Goal: Complete application form

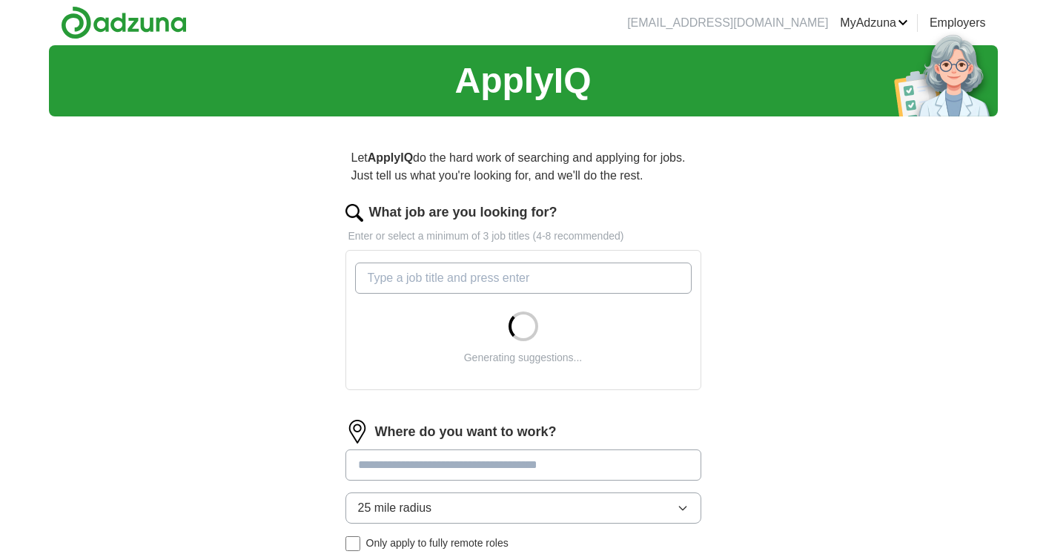
click at [551, 276] on input "What job are you looking for?" at bounding box center [523, 277] width 336 height 31
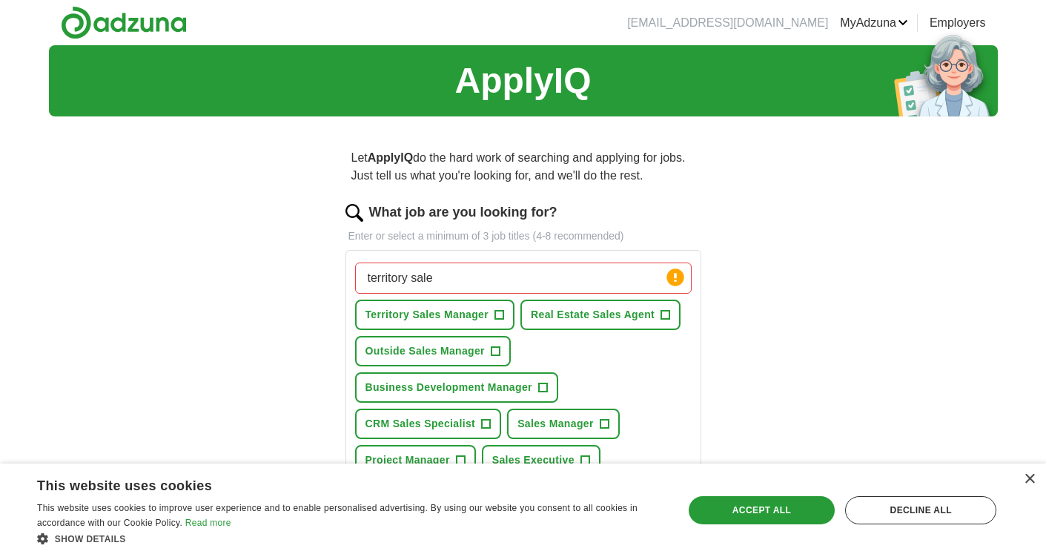
click at [502, 312] on span "+" at bounding box center [499, 315] width 9 height 12
click at [442, 349] on span "Outside Sales Manager" at bounding box center [424, 351] width 119 height 16
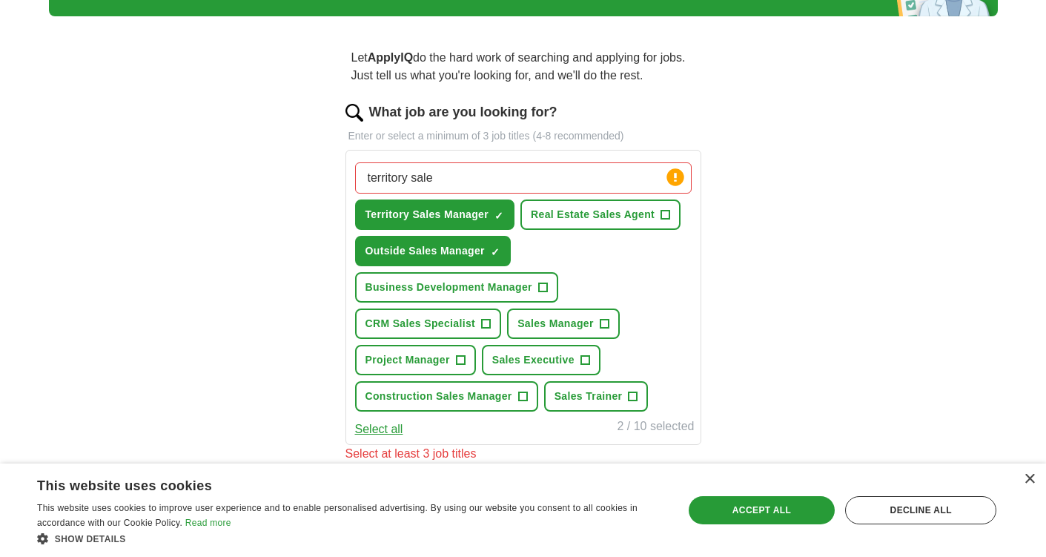
scroll to position [102, 0]
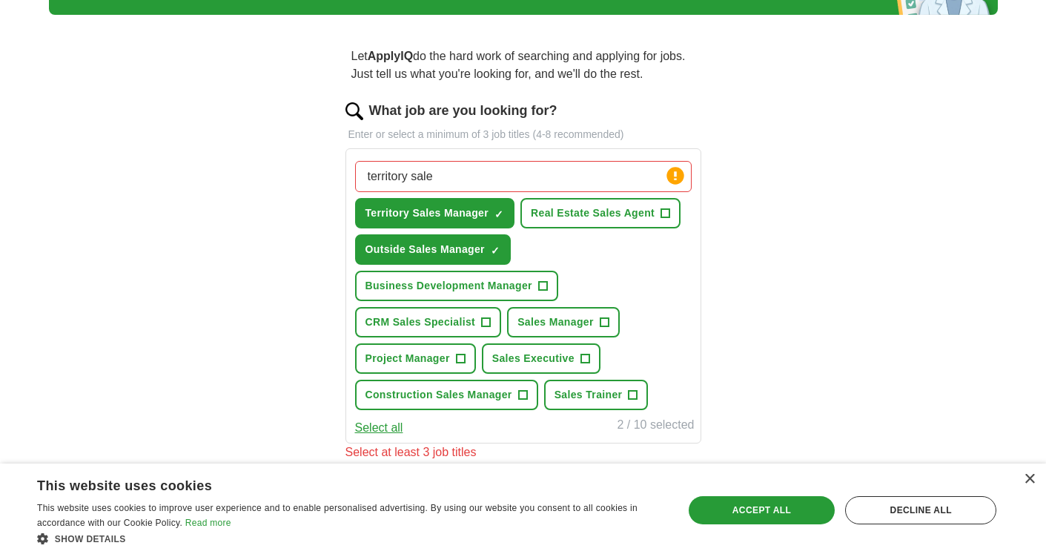
click at [449, 321] on span "CRM Sales Specialist" at bounding box center [420, 322] width 110 height 16
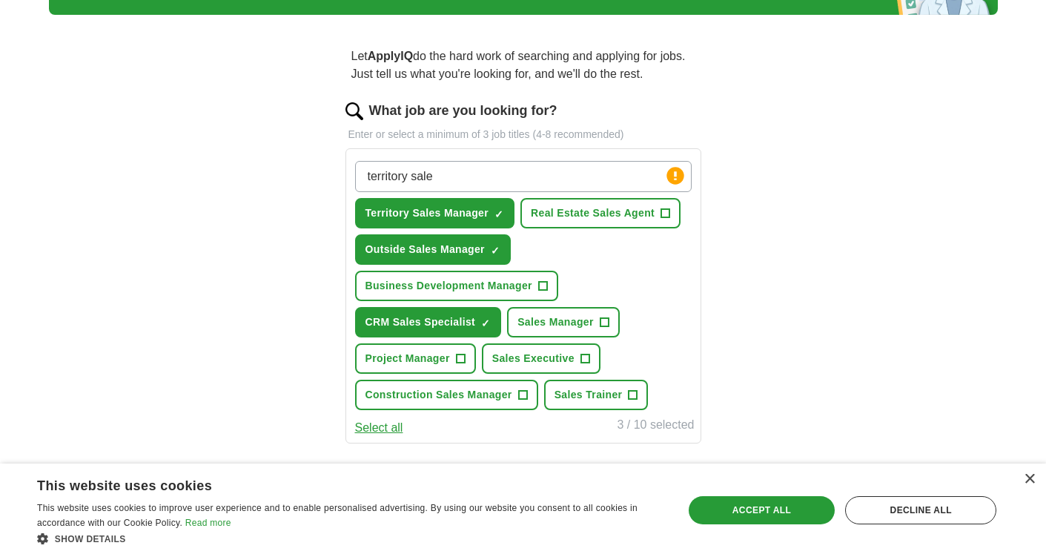
click at [534, 322] on span "Sales Manager" at bounding box center [555, 322] width 76 height 16
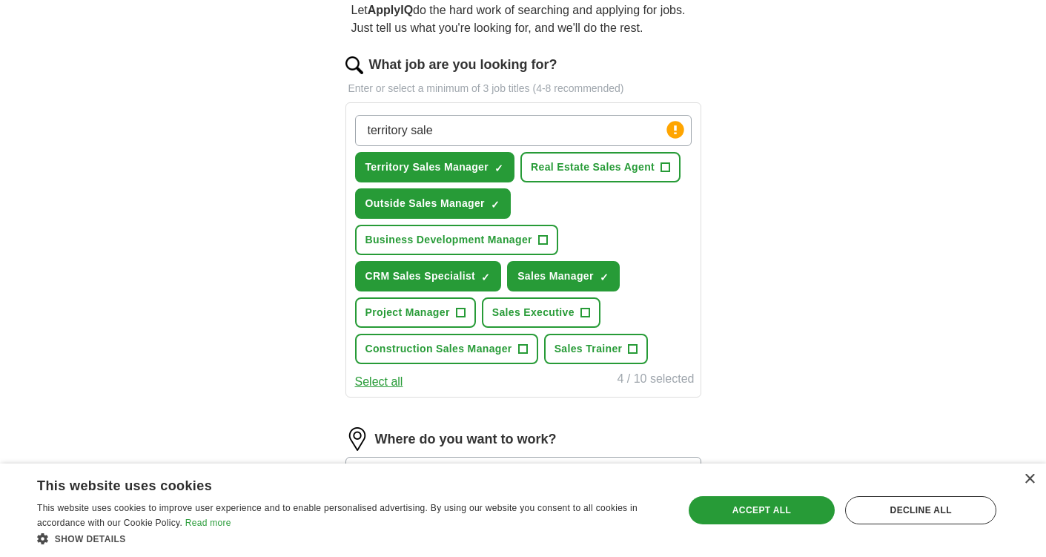
scroll to position [153, 0]
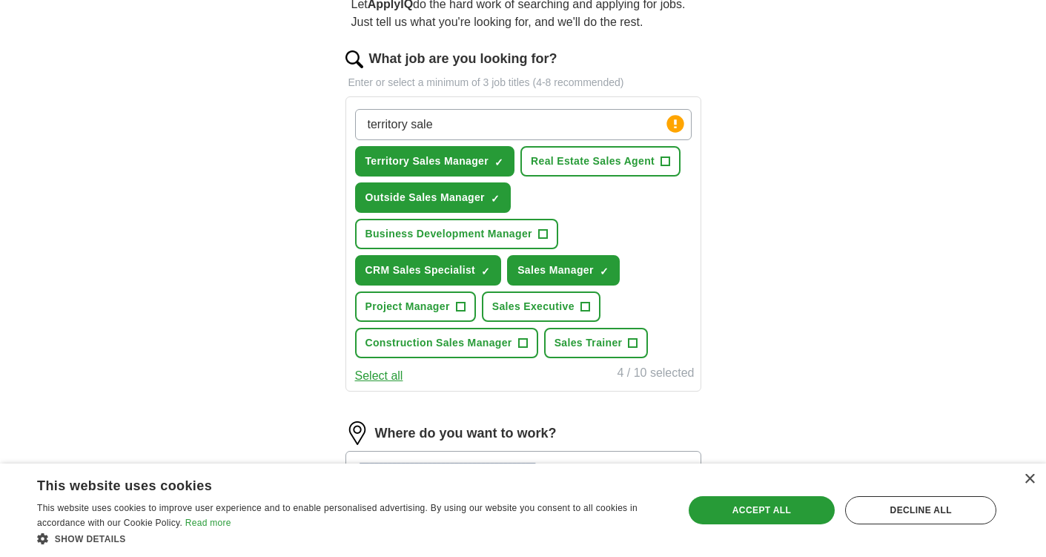
click at [500, 304] on span "Sales Executive" at bounding box center [533, 307] width 82 height 16
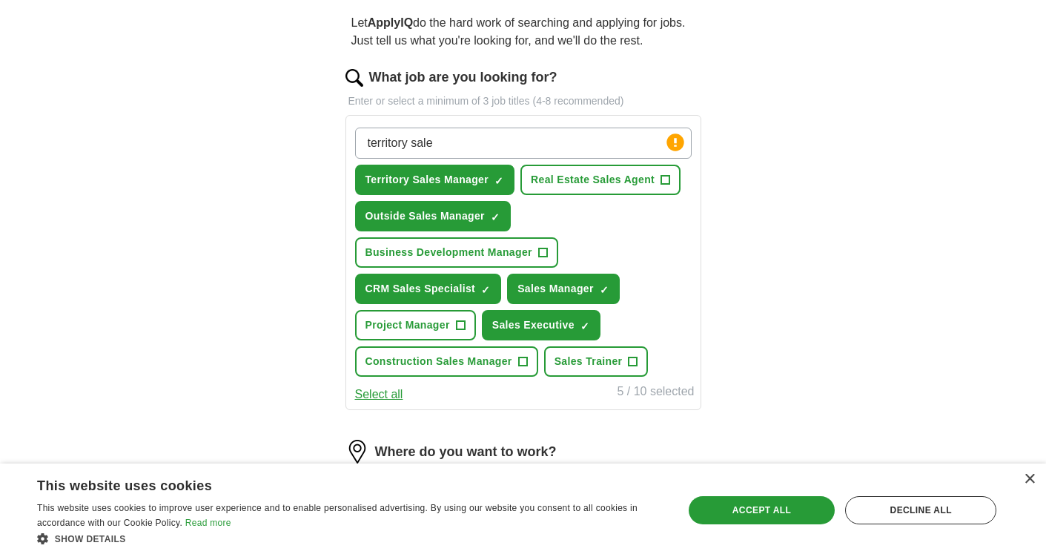
scroll to position [130, 0]
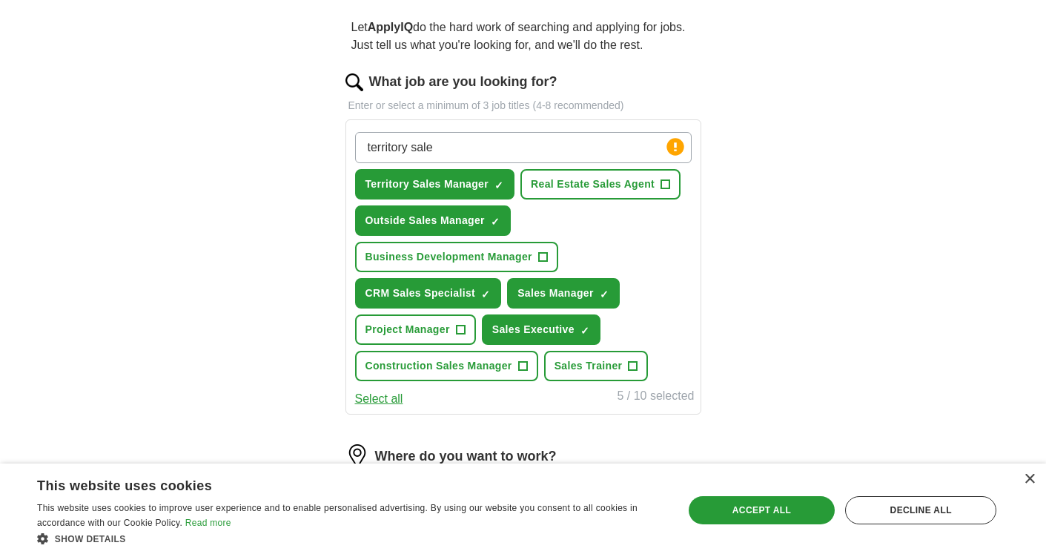
click at [474, 150] on input "territory sale" at bounding box center [523, 147] width 336 height 31
type input "a"
type input "s"
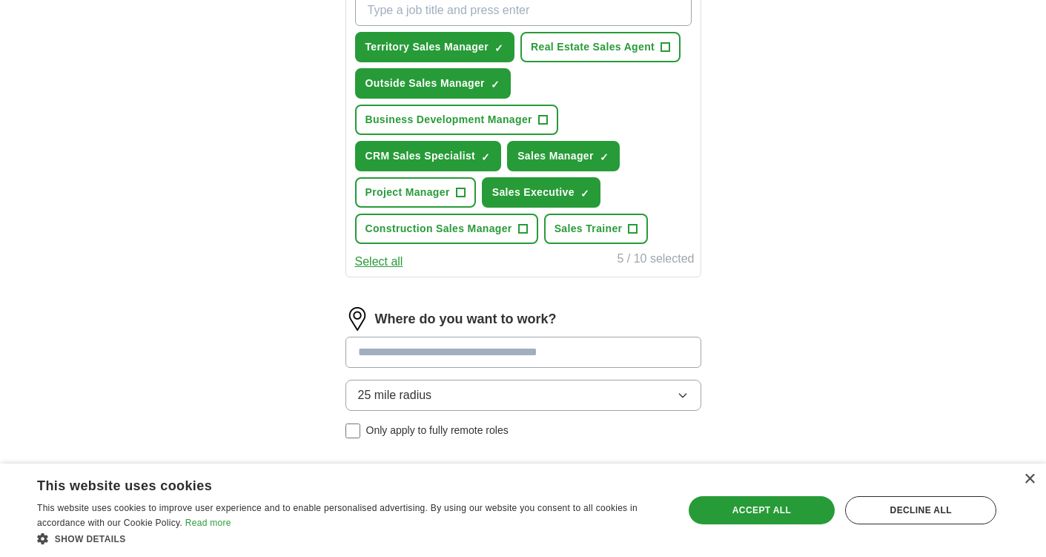
scroll to position [322, 0]
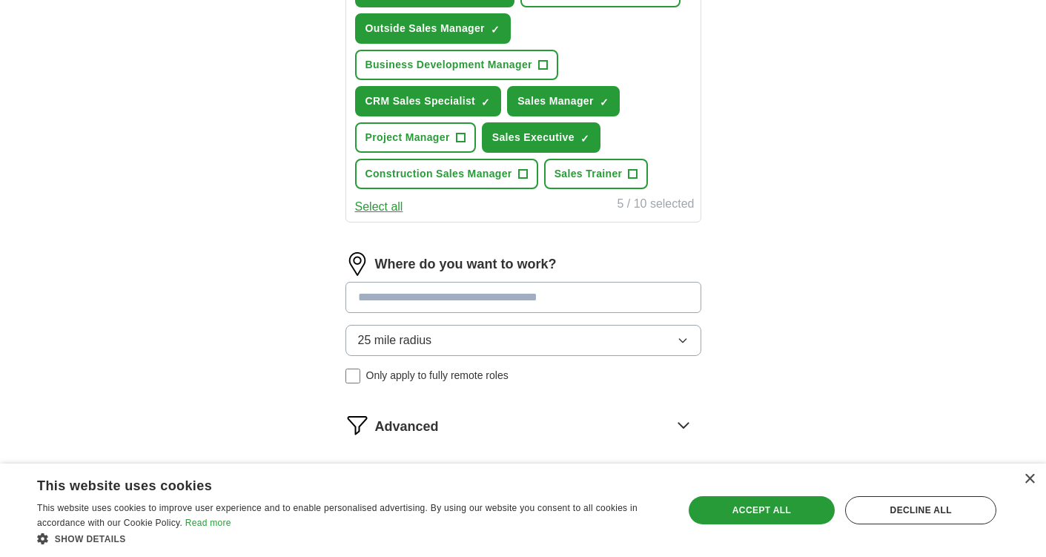
click at [480, 298] on input at bounding box center [523, 297] width 356 height 31
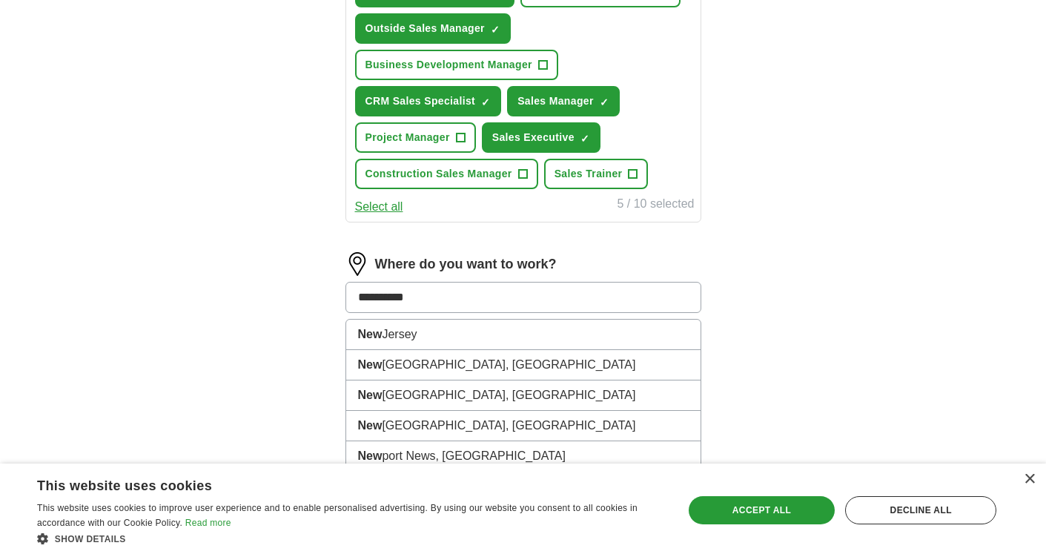
type input "**********"
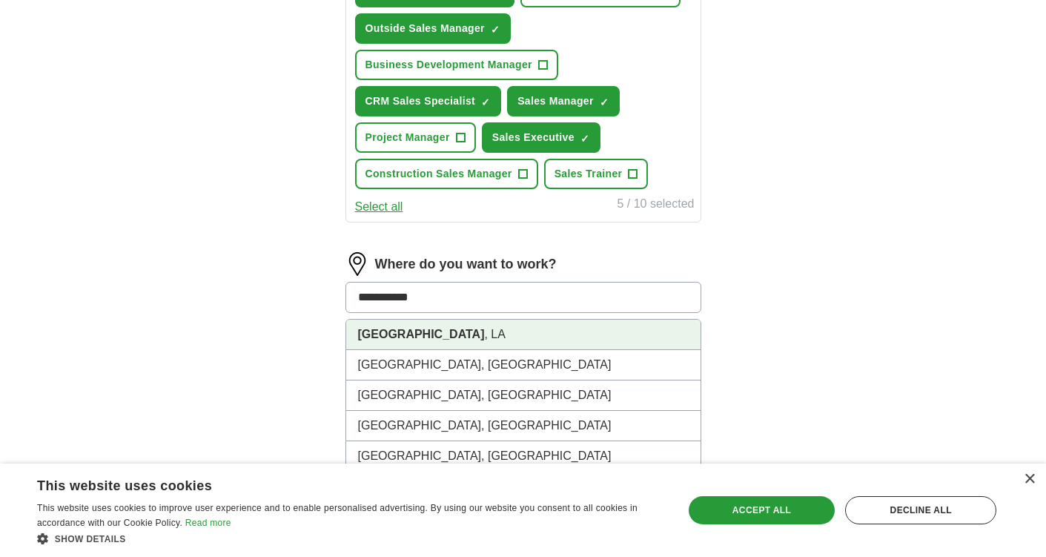
click at [445, 334] on li "[GEOGRAPHIC_DATA] , [GEOGRAPHIC_DATA]" at bounding box center [523, 334] width 354 height 30
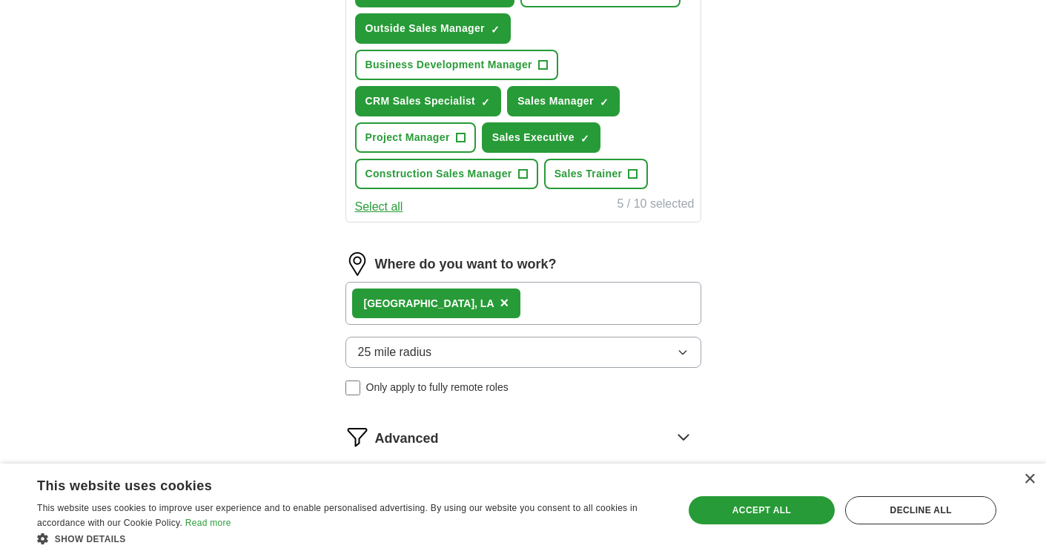
click at [480, 360] on button "25 mile radius" at bounding box center [523, 351] width 356 height 31
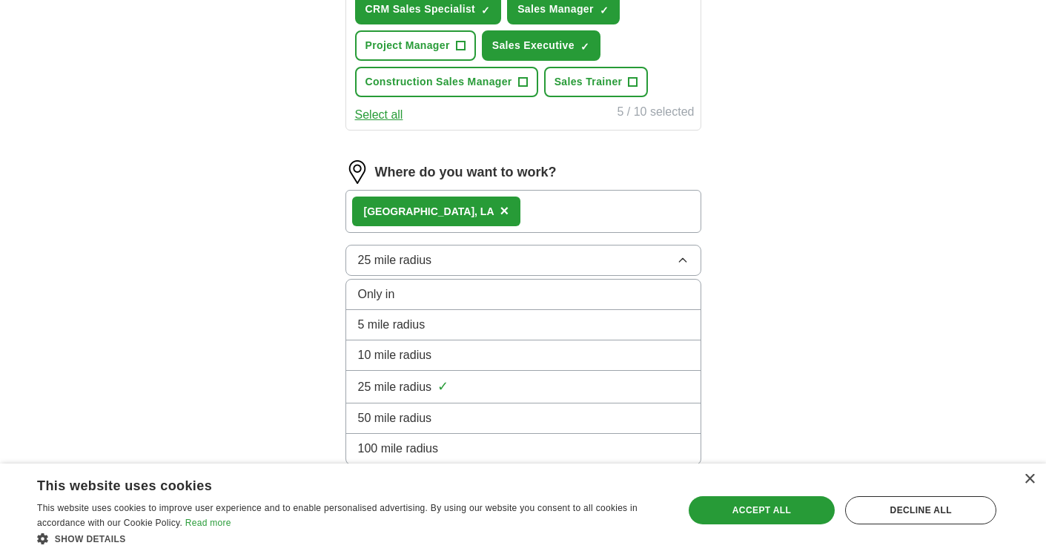
scroll to position [433, 0]
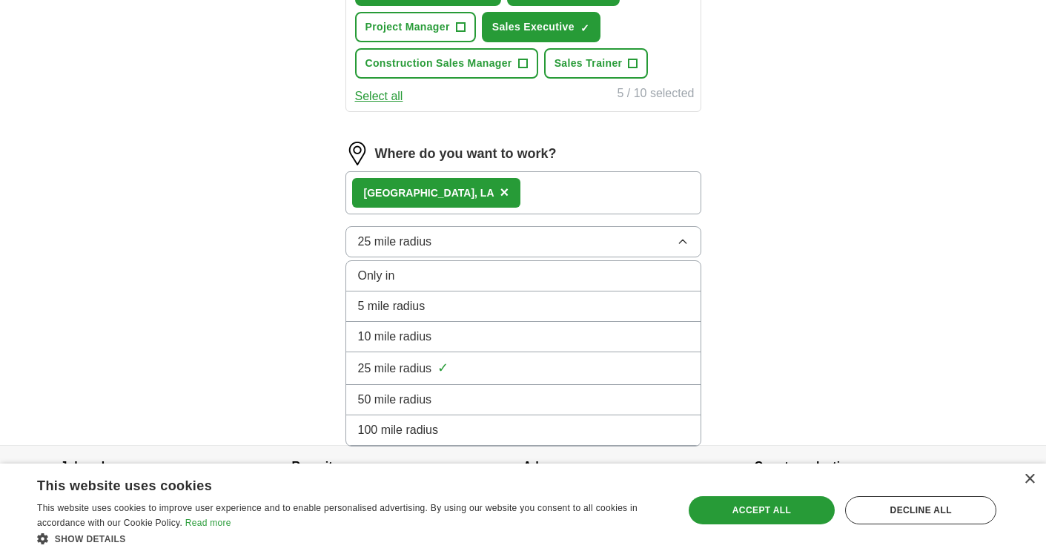
click at [458, 399] on div "50 mile radius" at bounding box center [523, 400] width 331 height 18
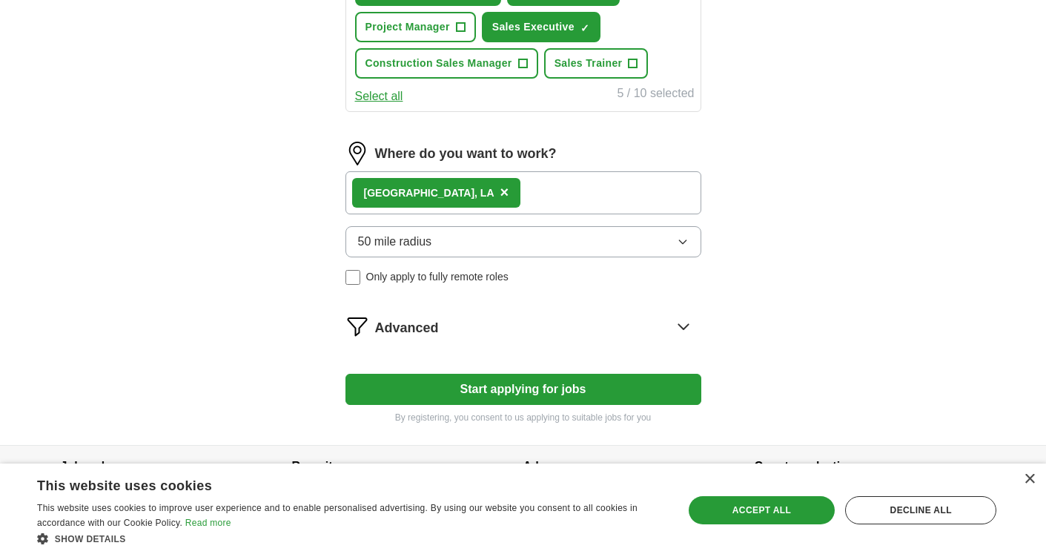
click at [419, 379] on button "Start applying for jobs" at bounding box center [523, 389] width 356 height 31
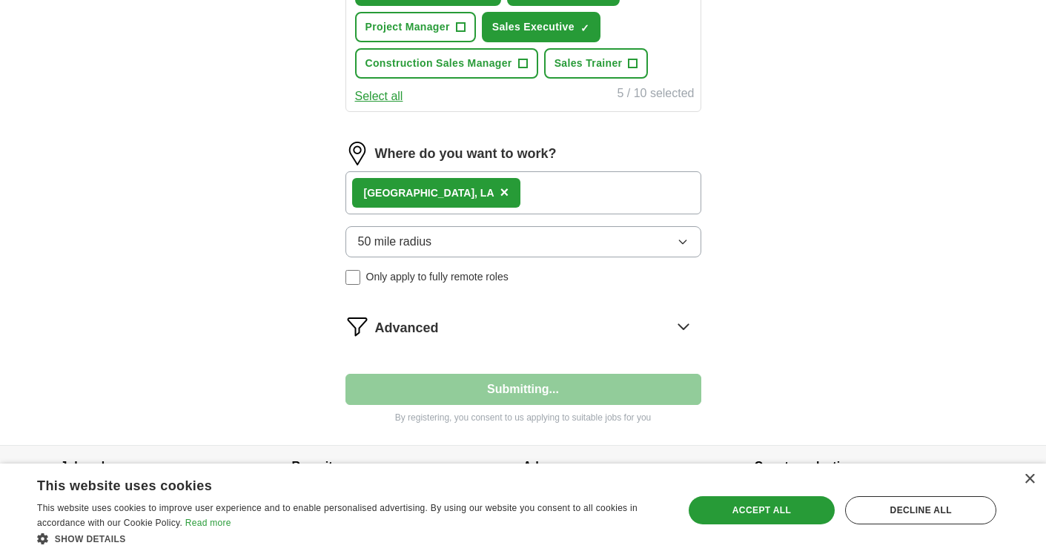
select select "**"
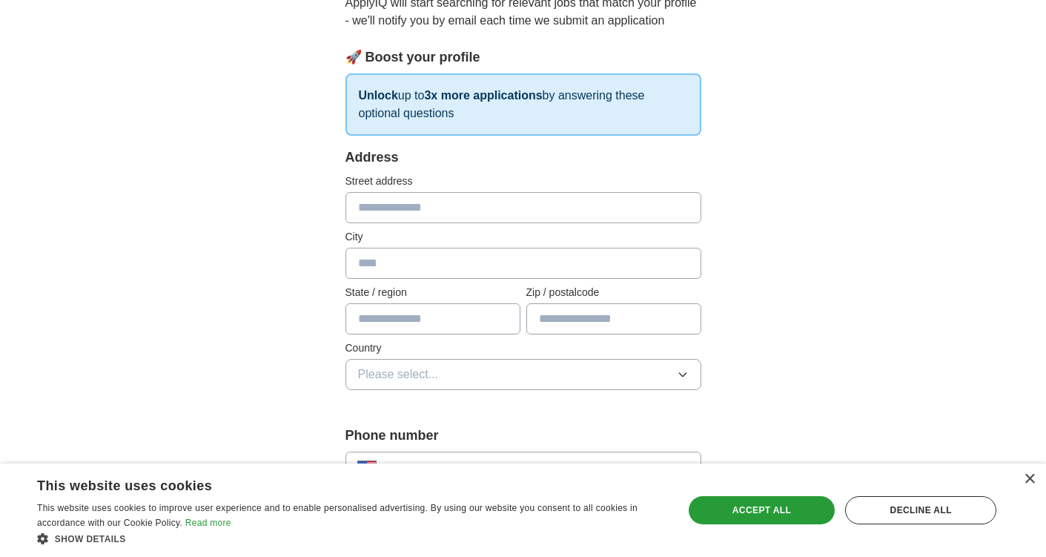
scroll to position [177, 0]
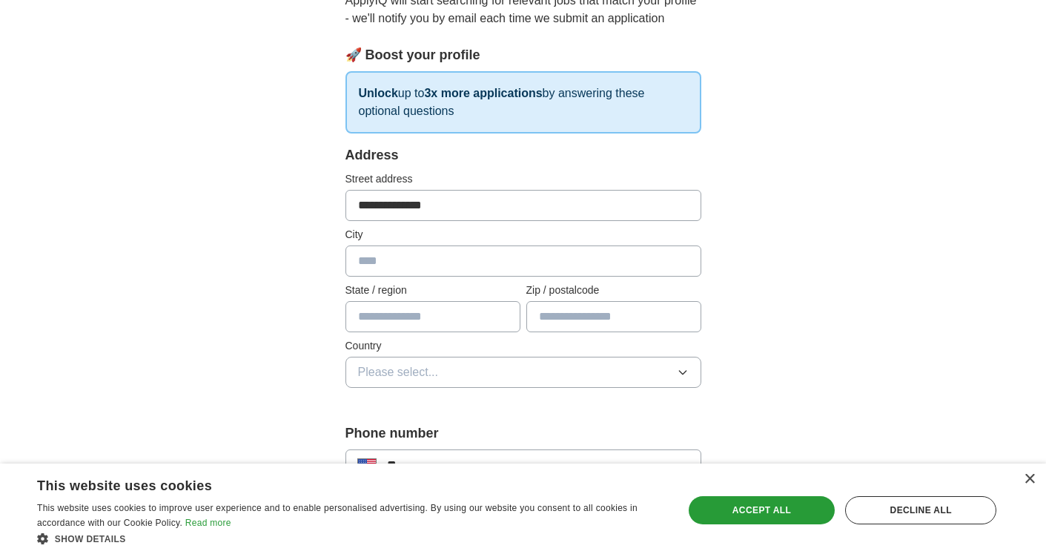
type input "**********"
type input "**"
type input "*****"
click at [495, 368] on button "Please select..." at bounding box center [523, 371] width 356 height 31
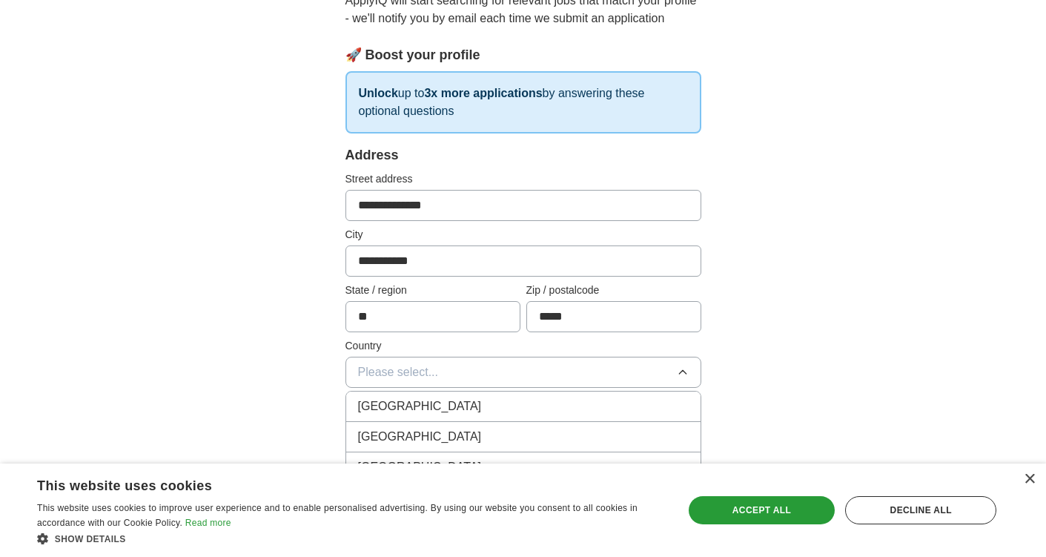
click at [460, 442] on div "[GEOGRAPHIC_DATA]" at bounding box center [523, 437] width 331 height 18
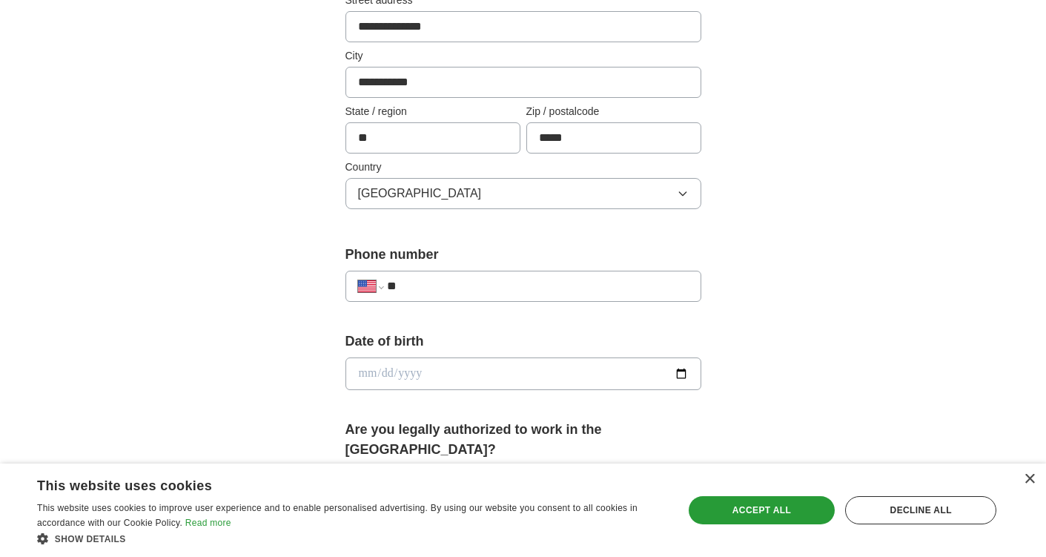
scroll to position [374, 0]
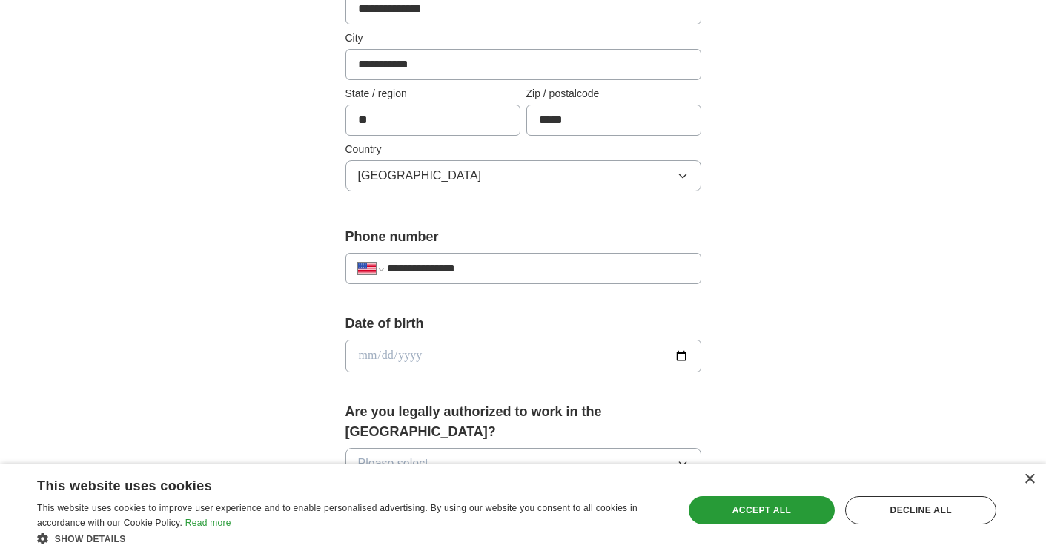
type input "**********"
click at [442, 359] on input "date" at bounding box center [523, 355] width 356 height 33
click at [382, 354] on input "date" at bounding box center [523, 355] width 356 height 33
click at [405, 358] on input "date" at bounding box center [523, 355] width 356 height 33
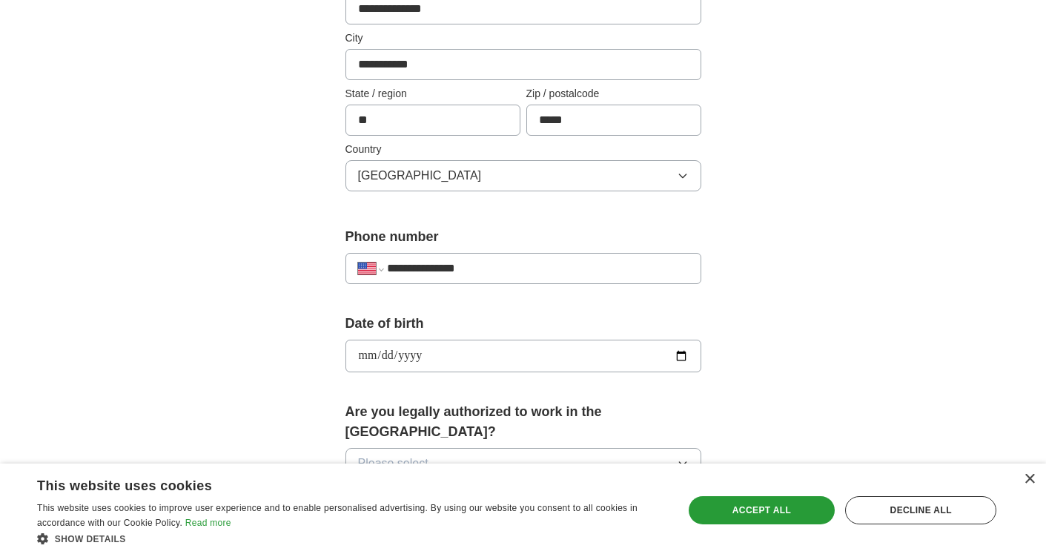
type input "**********"
click at [494, 301] on form "**********" at bounding box center [523, 478] width 356 height 1058
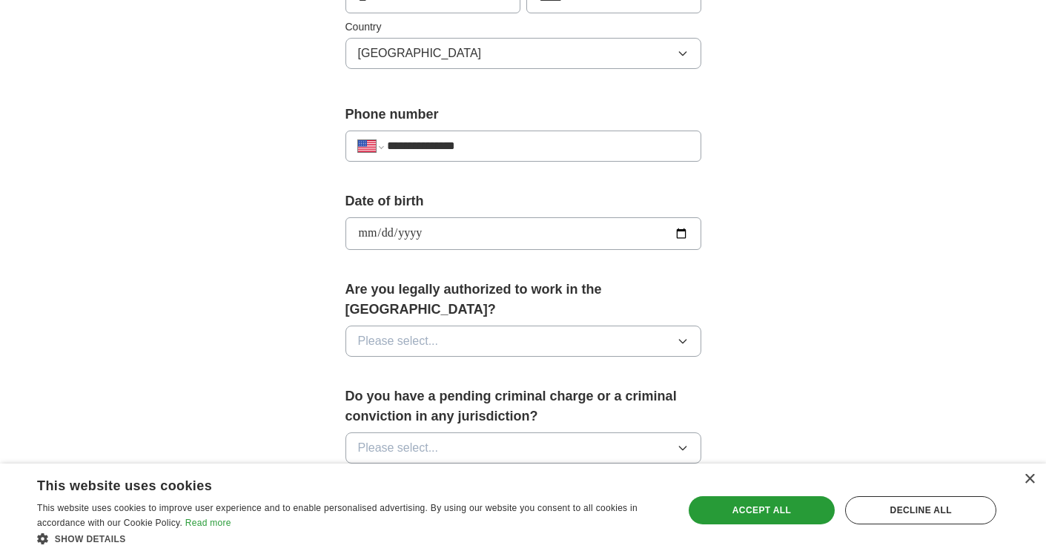
scroll to position [497, 0]
click at [494, 324] on button "Please select..." at bounding box center [523, 339] width 356 height 31
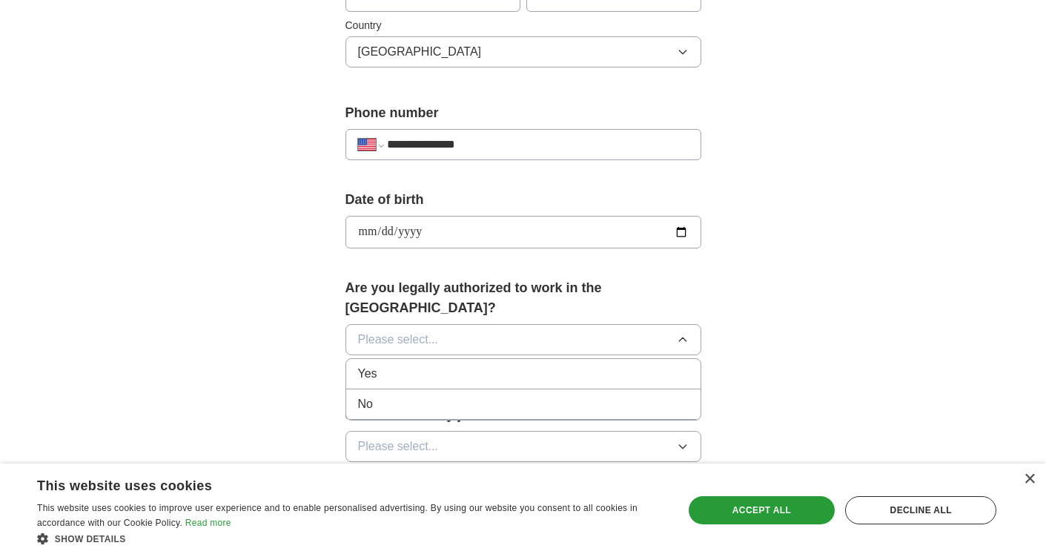
click at [478, 365] on div "Yes" at bounding box center [523, 374] width 331 height 18
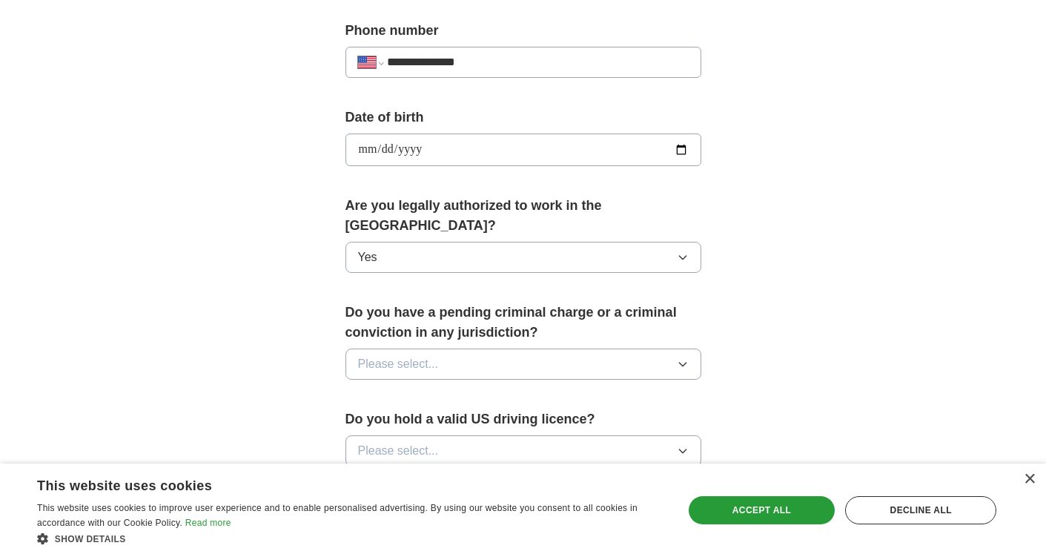
scroll to position [579, 0]
click at [478, 349] on button "Please select..." at bounding box center [523, 364] width 356 height 31
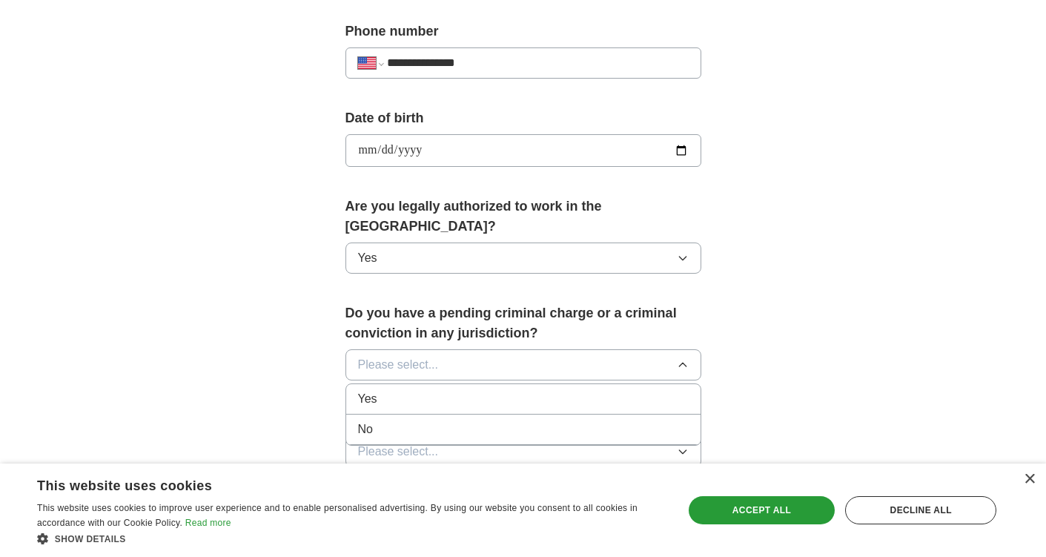
click at [445, 420] on div "No" at bounding box center [523, 429] width 331 height 18
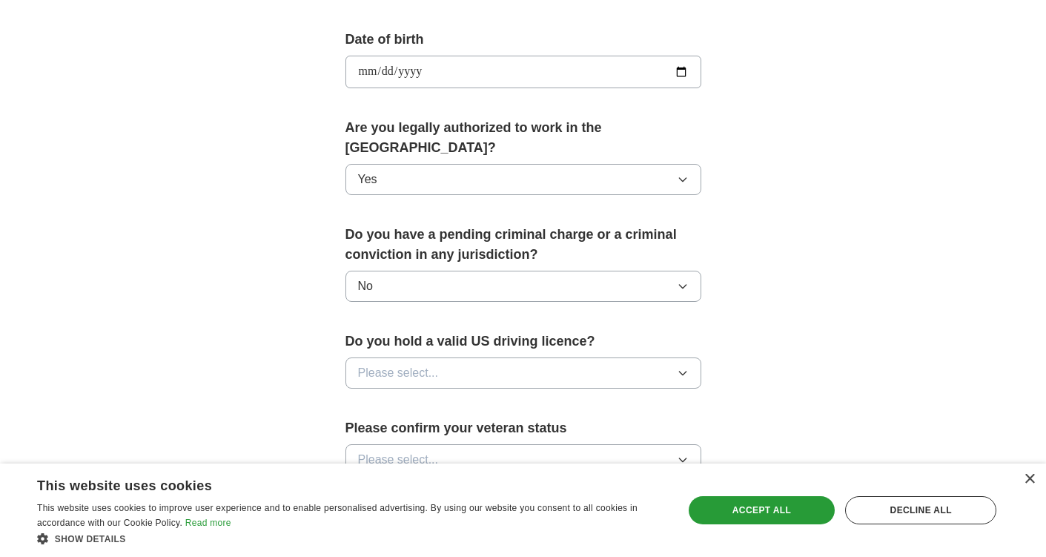
scroll to position [660, 0]
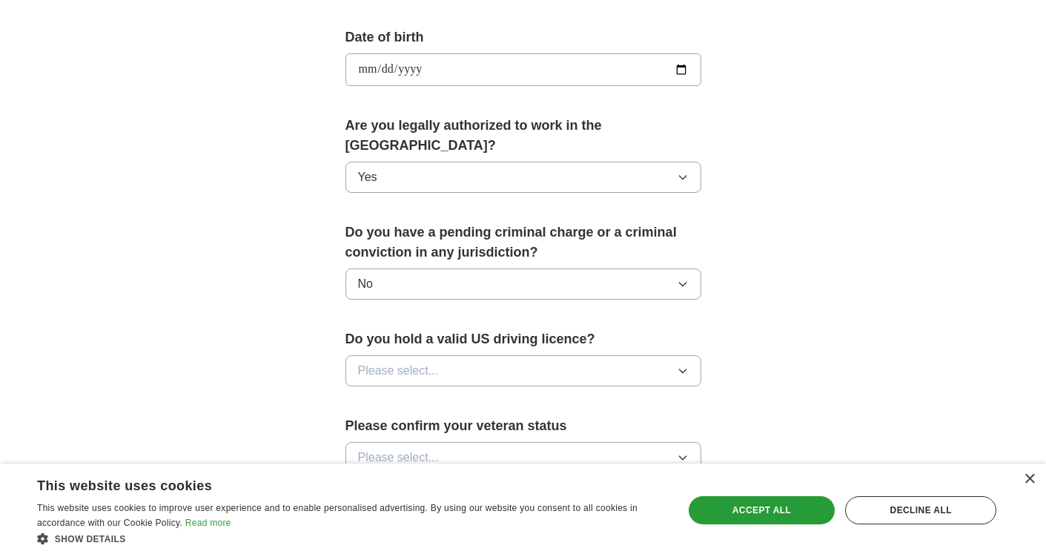
click at [448, 355] on button "Please select..." at bounding box center [523, 370] width 356 height 31
click at [435, 396] on div "Yes" at bounding box center [523, 405] width 331 height 18
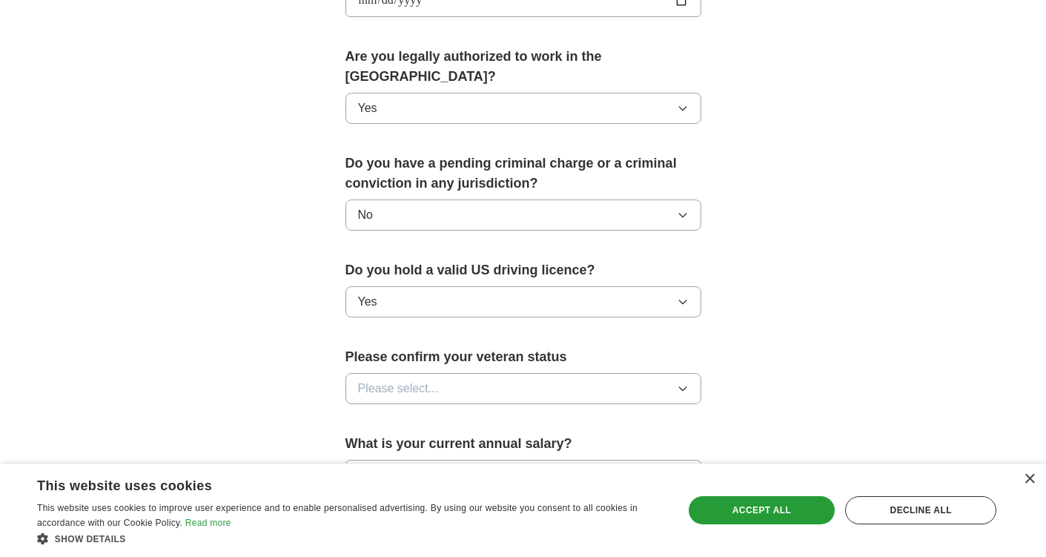
scroll to position [762, 0]
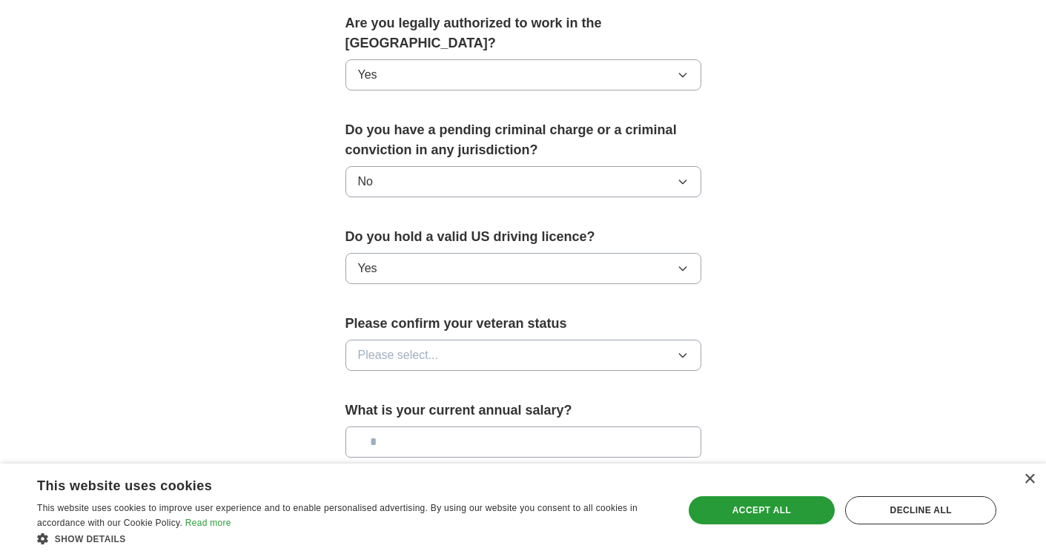
click at [445, 339] on button "Please select..." at bounding box center [523, 354] width 356 height 31
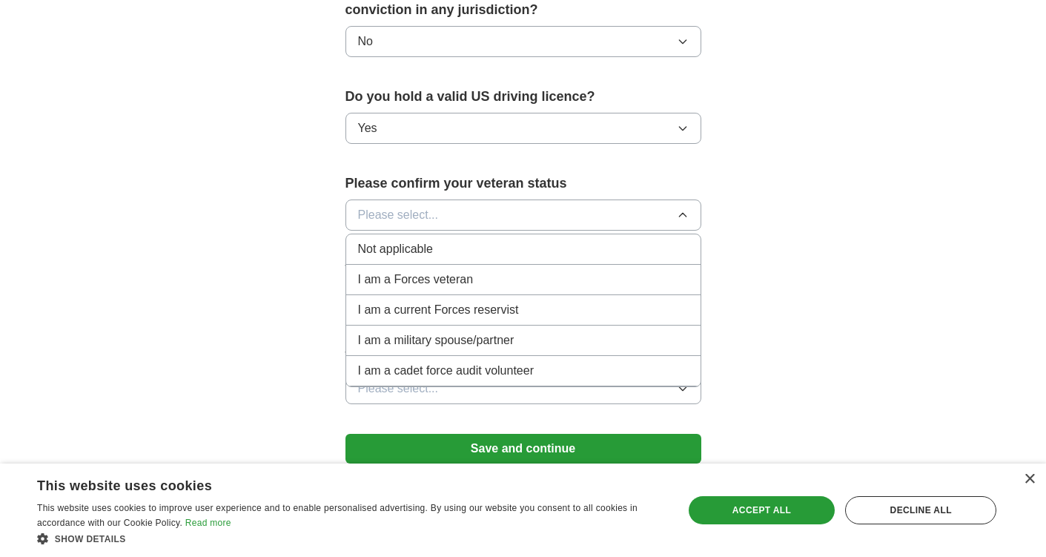
scroll to position [910, 0]
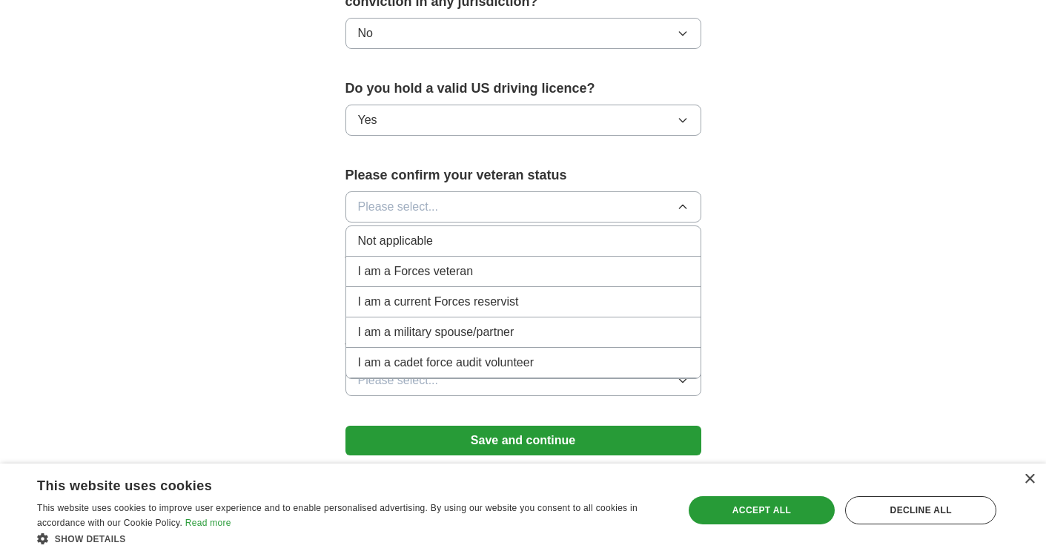
click at [429, 232] on span "Not applicable" at bounding box center [395, 241] width 75 height 18
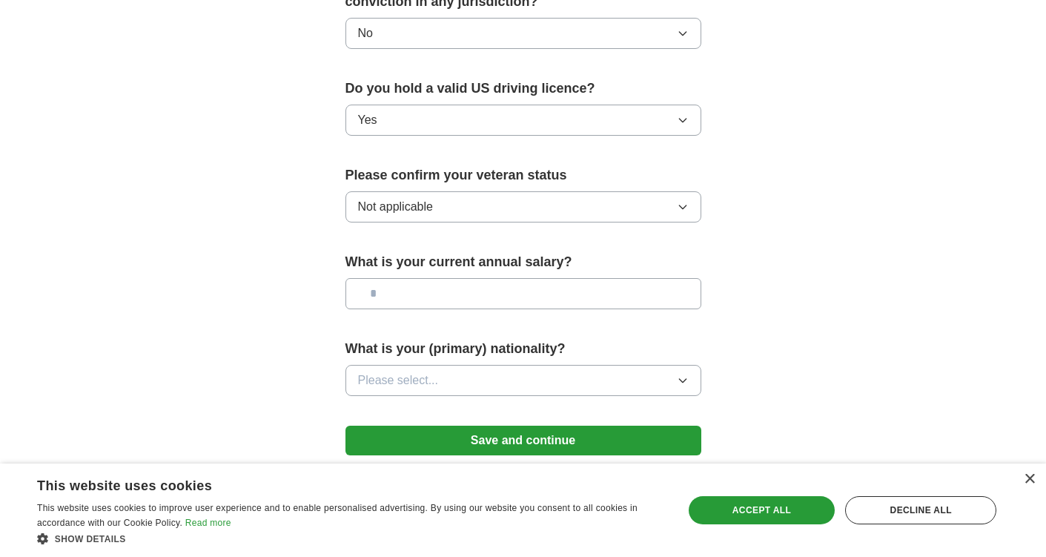
click at [431, 279] on input "text" at bounding box center [523, 293] width 356 height 31
type input "*******"
click at [424, 371] on span "Please select..." at bounding box center [398, 380] width 81 height 18
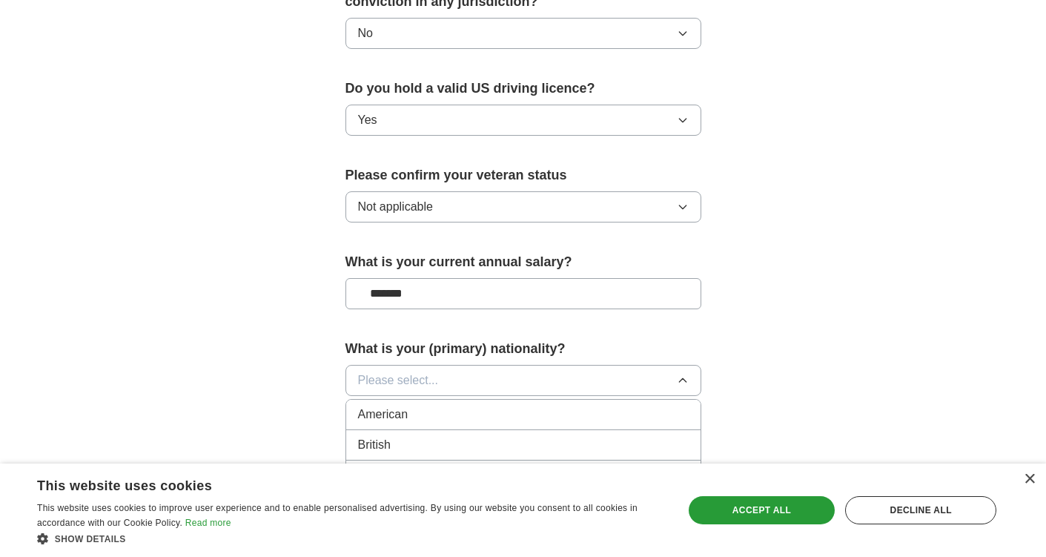
click at [426, 405] on div "American" at bounding box center [523, 414] width 331 height 18
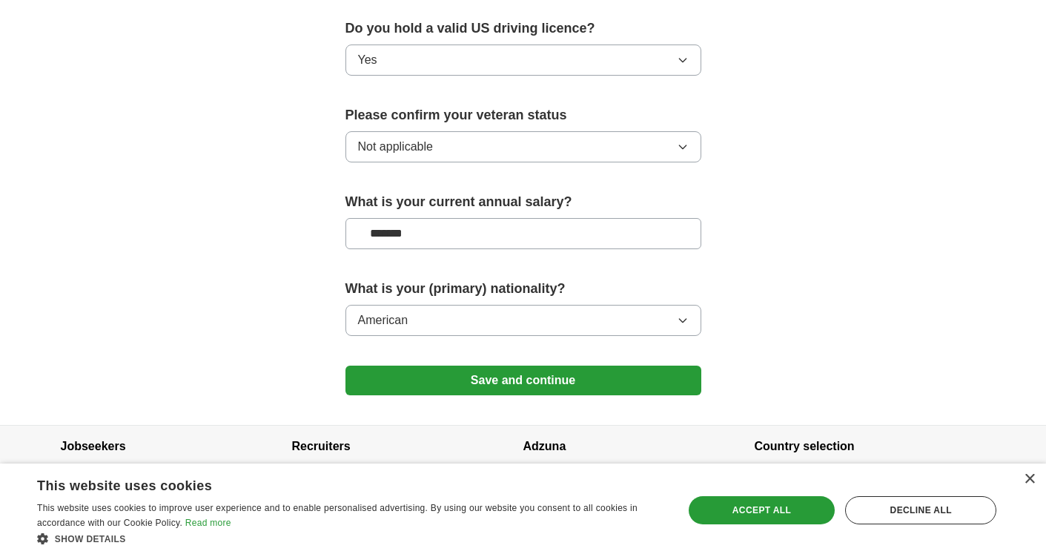
scroll to position [969, 0]
click at [431, 370] on button "Save and continue" at bounding box center [523, 381] width 356 height 30
